Goal: Task Accomplishment & Management: Use online tool/utility

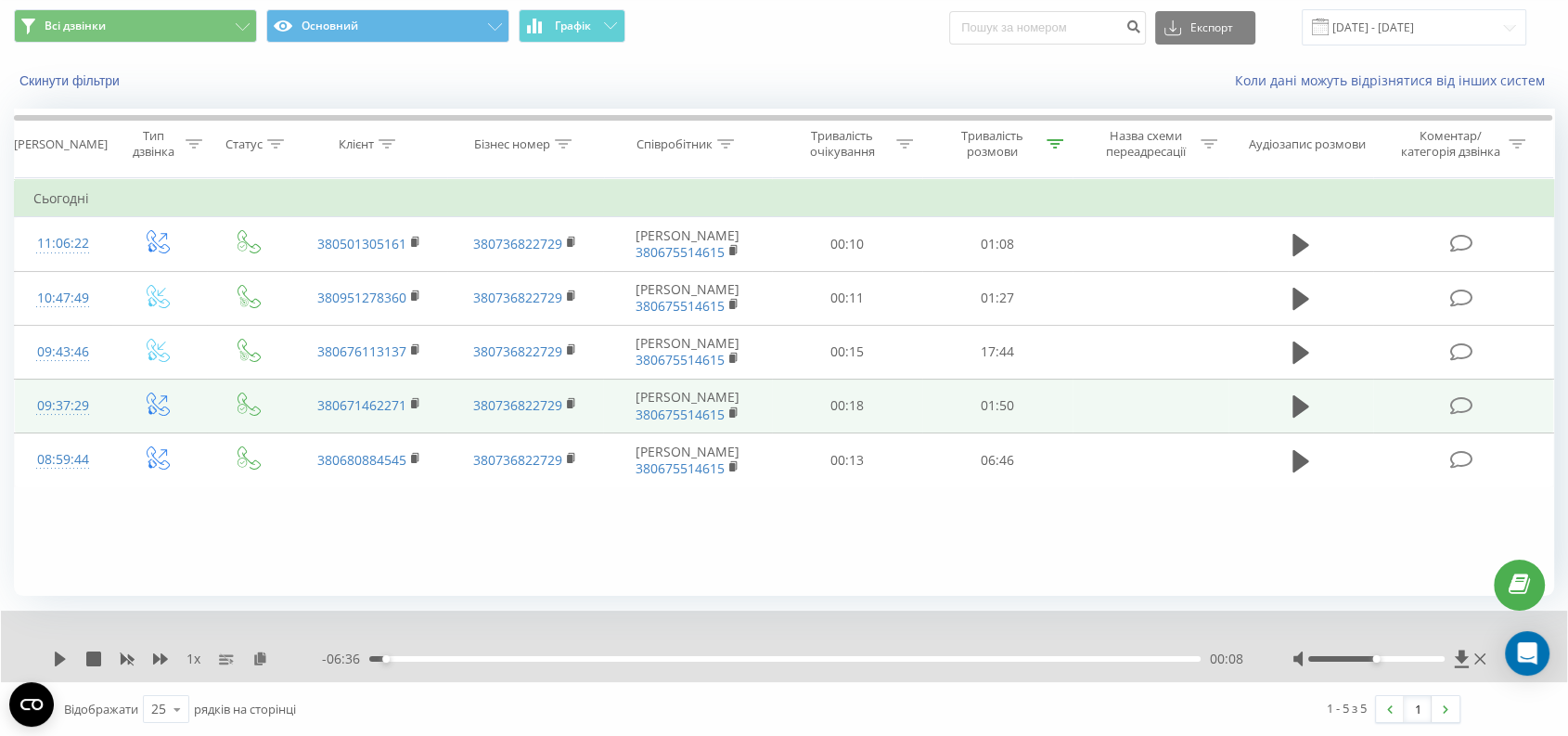
scroll to position [60, 0]
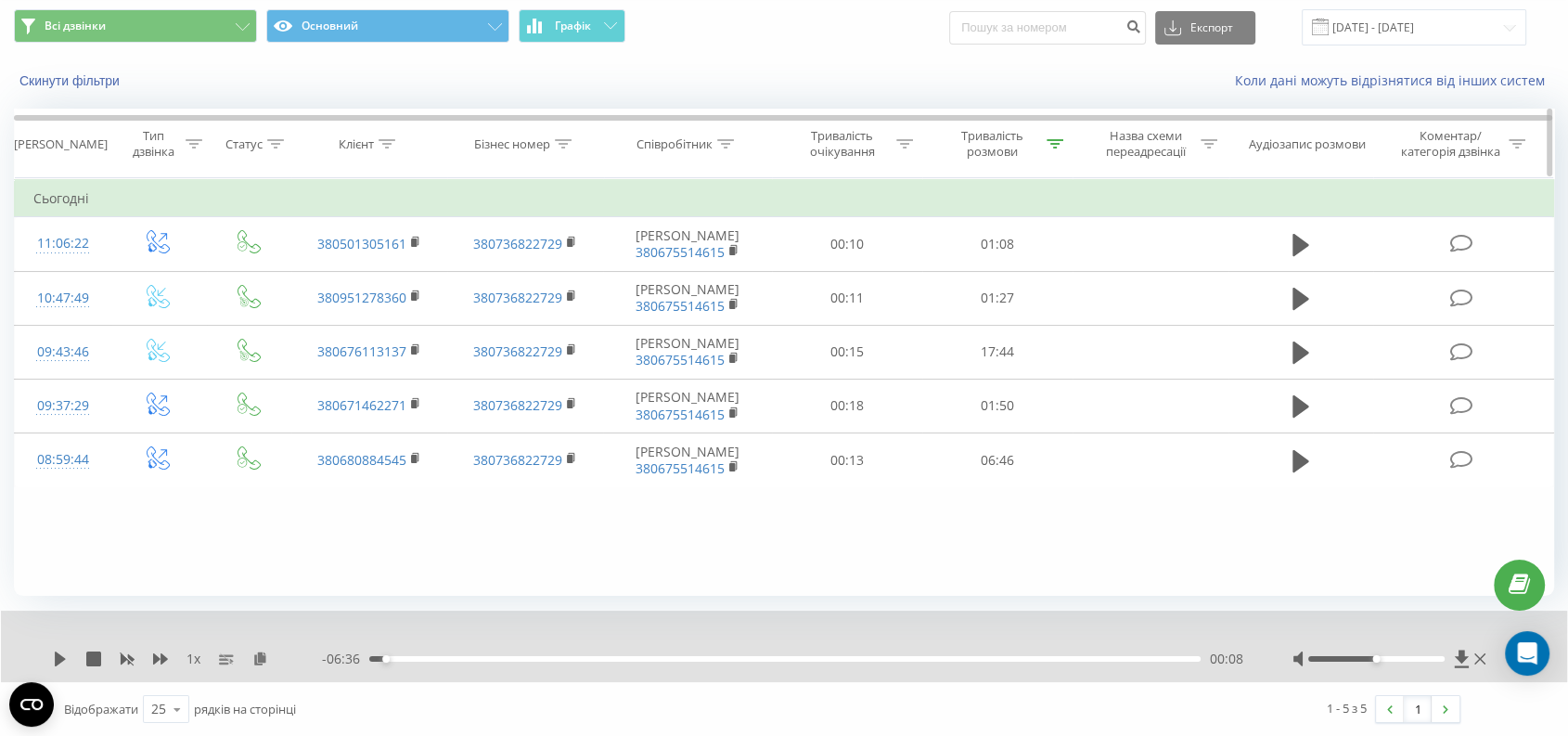
click at [981, 145] on div "Тривалість розмови" at bounding box center [992, 144] width 100 height 32
click at [1050, 315] on span "OK" at bounding box center [1036, 313] width 52 height 29
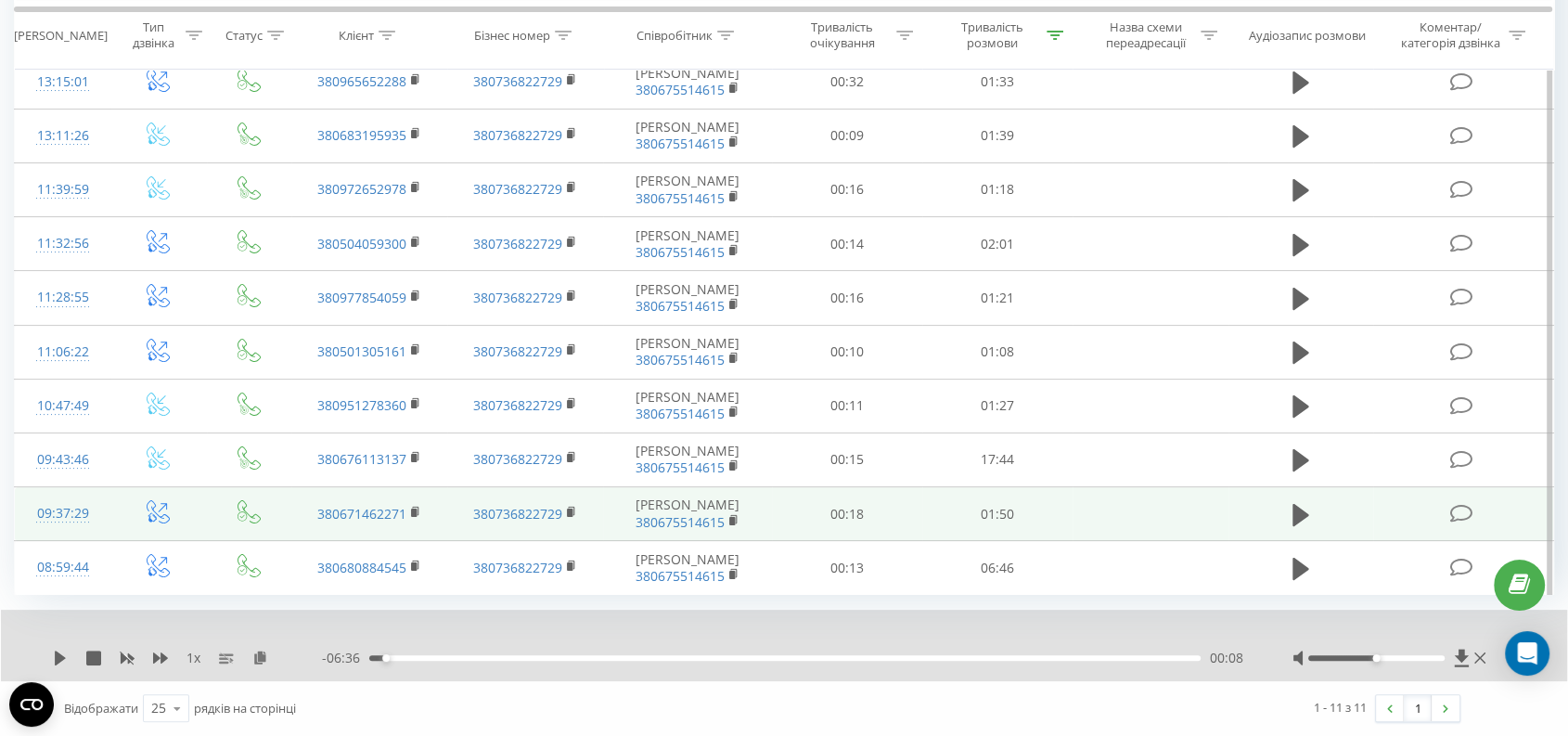
scroll to position [432, 0]
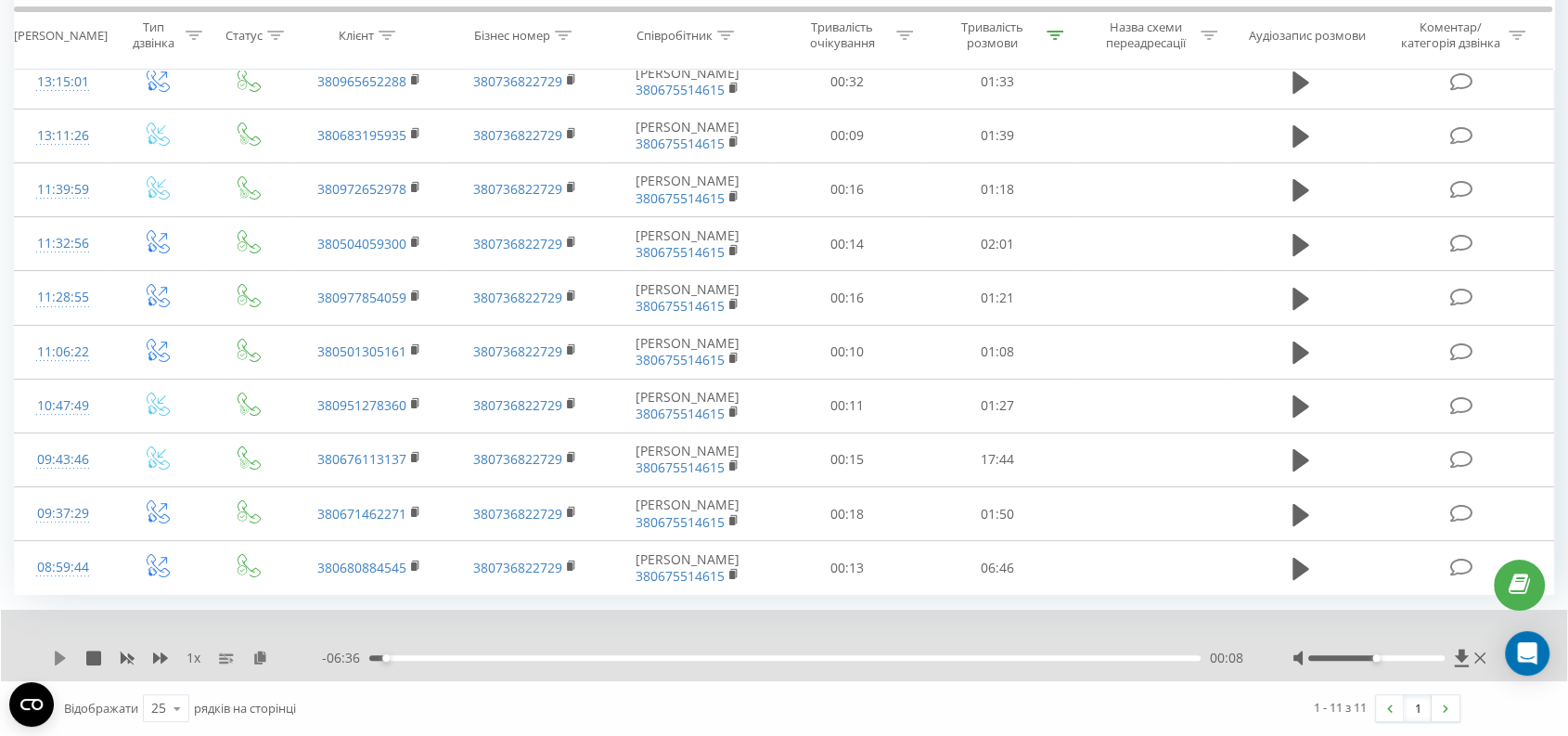
click at [54, 660] on icon at bounding box center [59, 658] width 11 height 15
click at [1332, 658] on div at bounding box center [1376, 658] width 136 height 6
click at [684, 657] on div "02:34" at bounding box center [785, 658] width 831 height 6
click at [764, 656] on div "03:13" at bounding box center [785, 658] width 831 height 6
click at [843, 659] on div "03:51" at bounding box center [785, 658] width 831 height 6
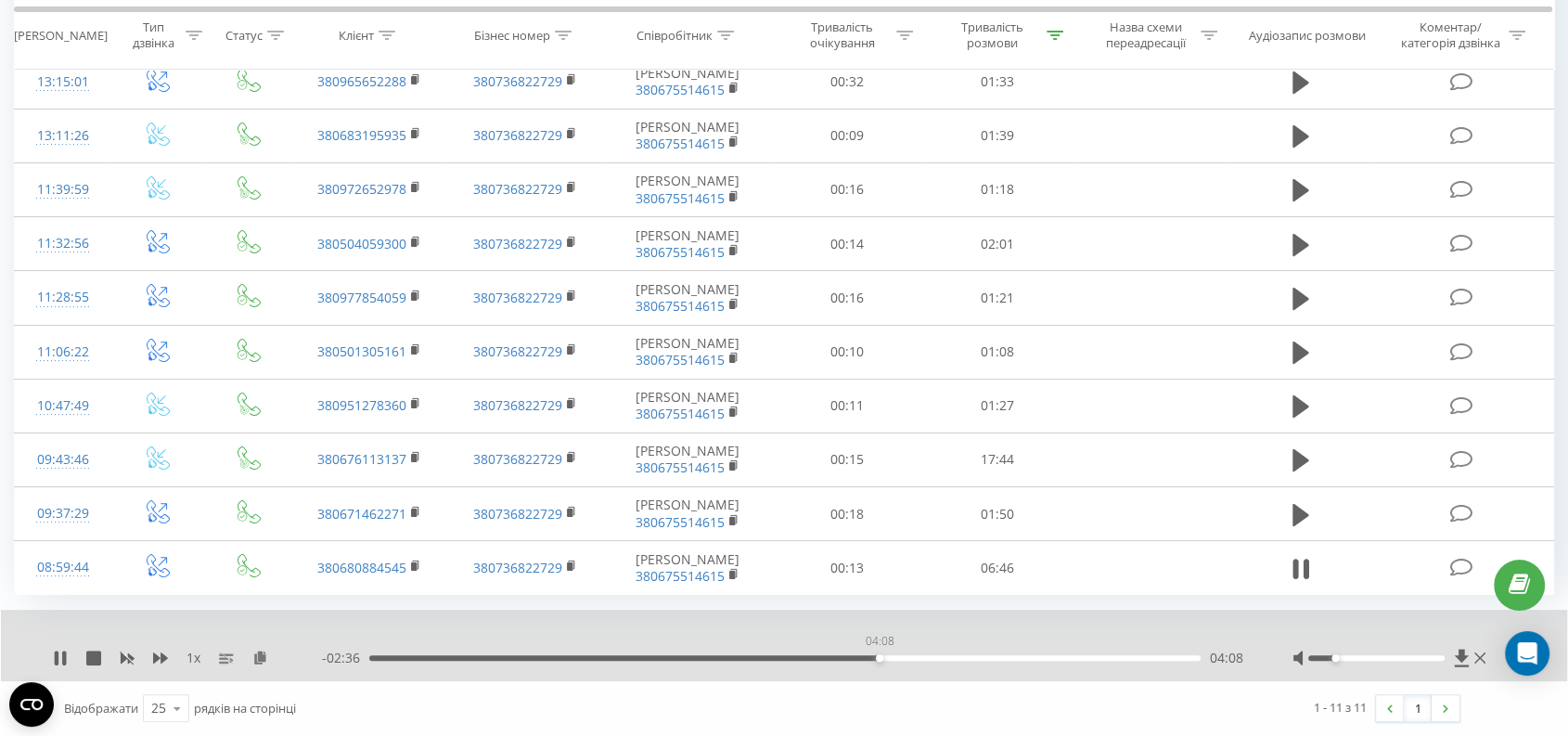
click at [879, 655] on div "04:08" at bounding box center [785, 658] width 831 height 6
click at [1075, 659] on div "05:44" at bounding box center [785, 658] width 831 height 6
click at [342, 659] on span "- 00:55" at bounding box center [346, 658] width 47 height 19
click at [770, 657] on div "03:15" at bounding box center [785, 658] width 831 height 6
click at [1137, 655] on div "06:14" at bounding box center [785, 658] width 831 height 6
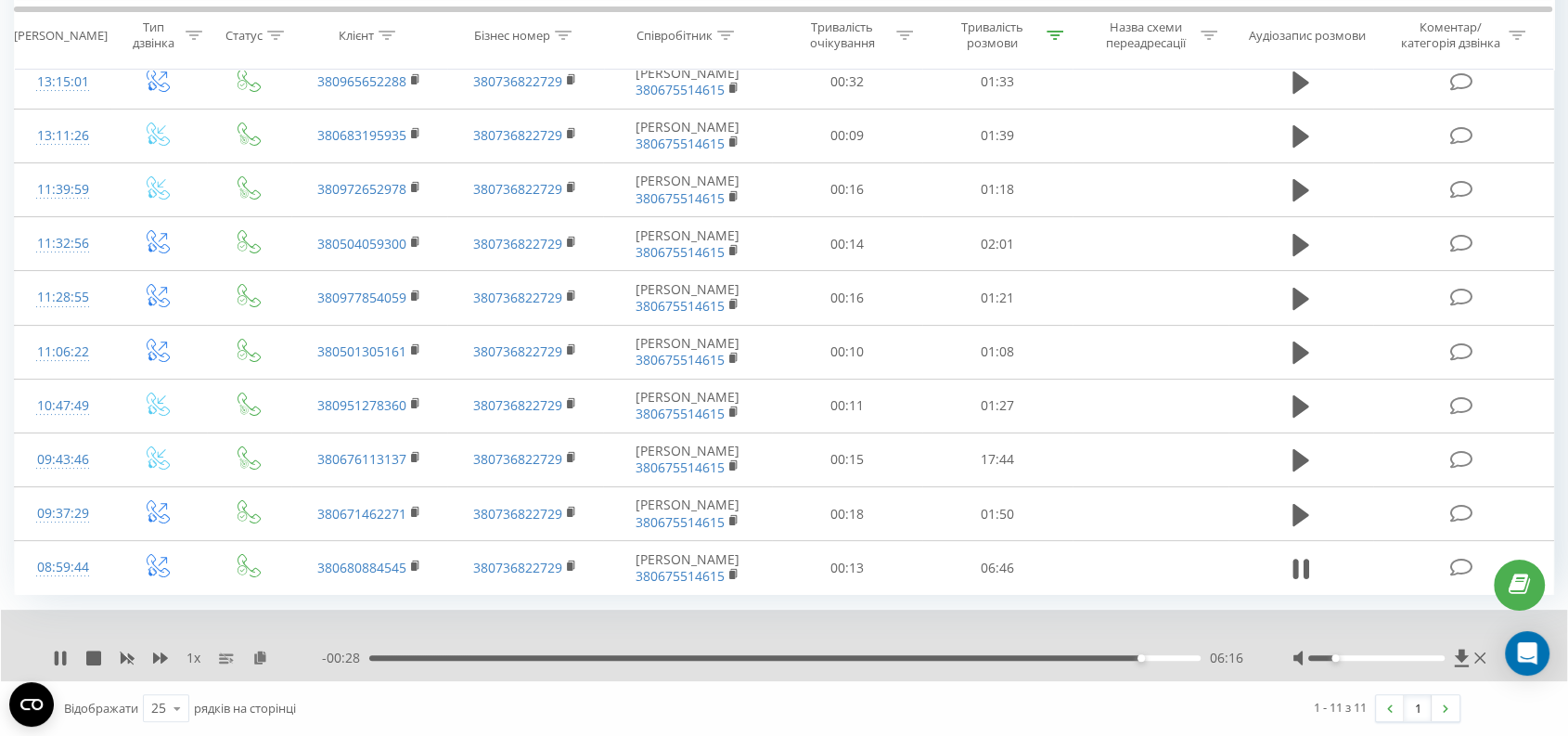
click at [1104, 656] on div "06:16" at bounding box center [785, 658] width 831 height 6
click at [59, 659] on icon at bounding box center [60, 658] width 15 height 15
click at [60, 653] on icon at bounding box center [60, 658] width 15 height 15
drag, startPoint x: 1385, startPoint y: 659, endPoint x: 1496, endPoint y: 656, distance: 111.0
click at [1494, 657] on div "1 x - 00:43 06:01 06:01" at bounding box center [784, 645] width 1566 height 71
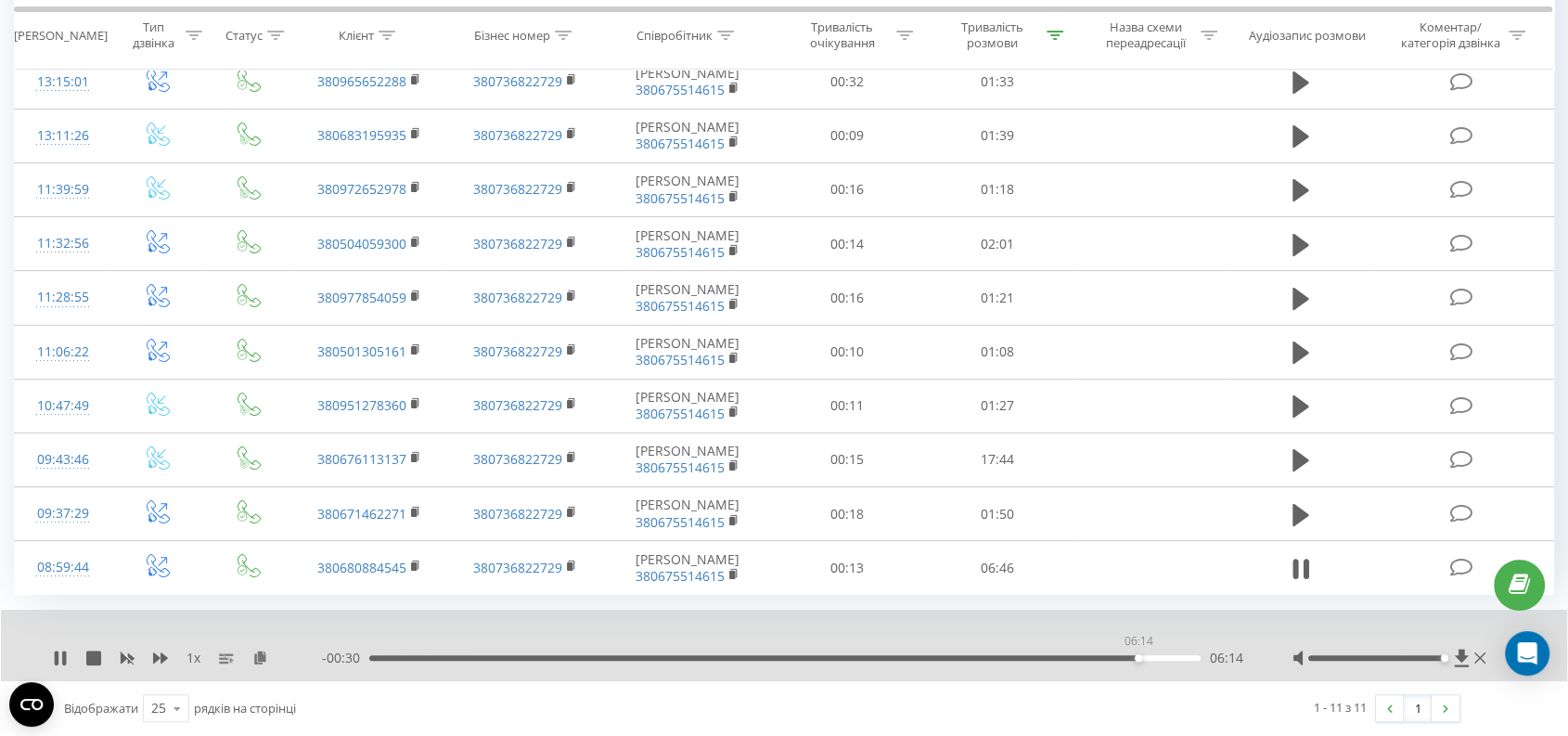
click at [1137, 656] on div "06:14" at bounding box center [785, 658] width 831 height 6
click at [1143, 655] on div "06:17" at bounding box center [785, 658] width 831 height 6
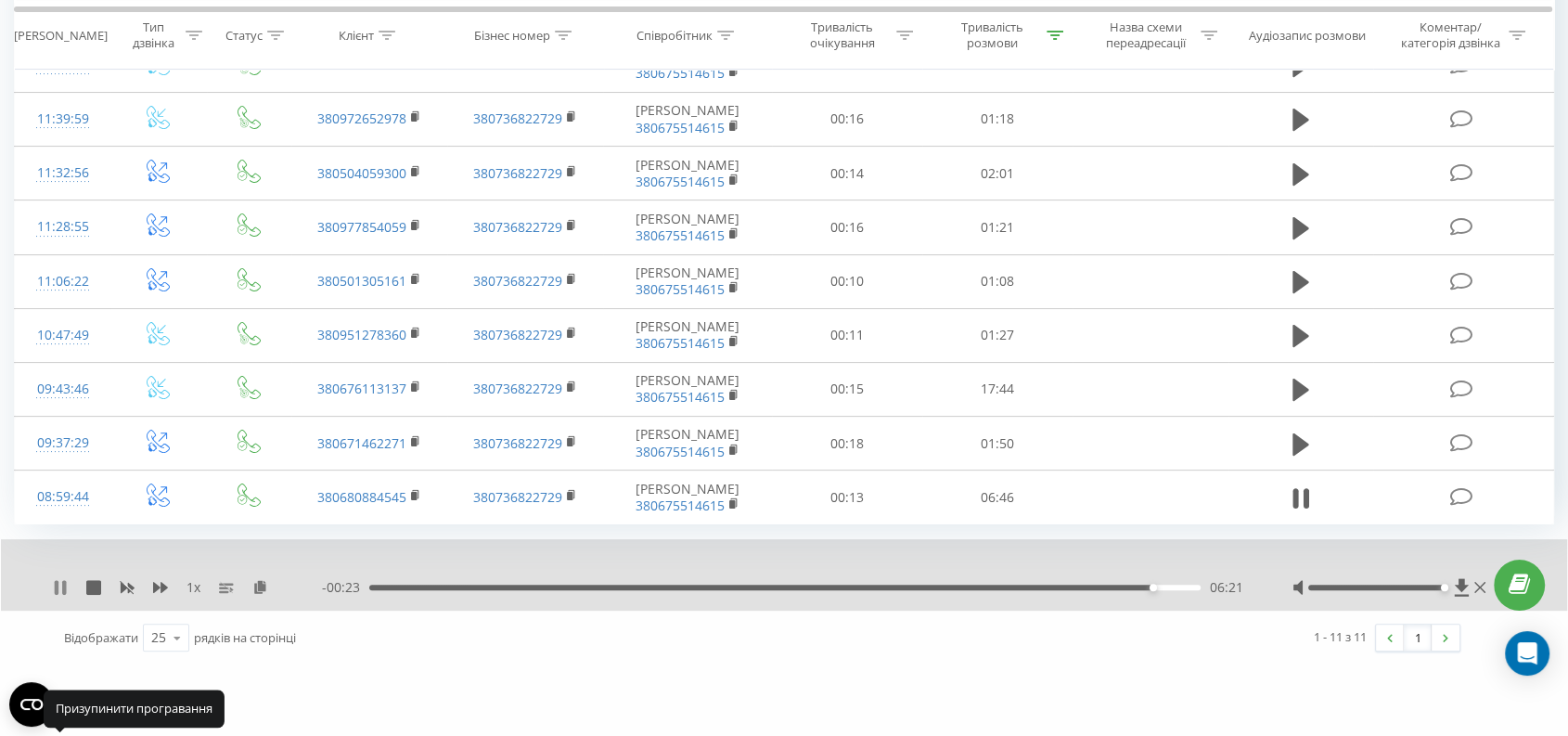
click at [57, 595] on icon at bounding box center [56, 587] width 4 height 15
